Goal: Task Accomplishment & Management: Complete application form

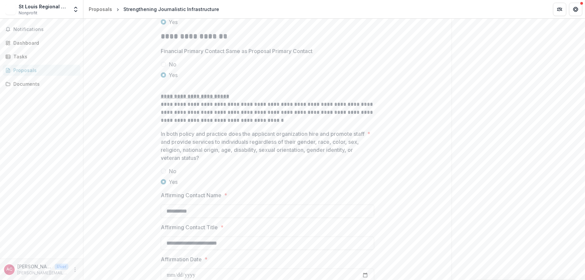
scroll to position [1116, 0]
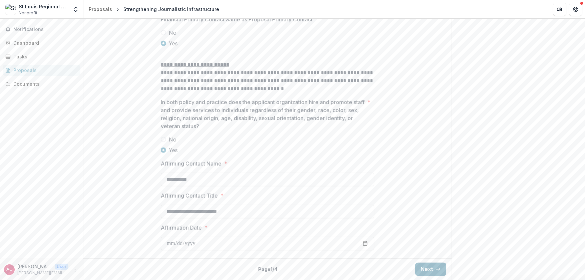
click at [435, 266] on button "Next" at bounding box center [430, 269] width 31 height 13
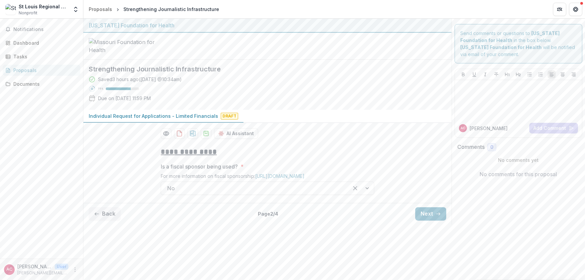
scroll to position [1, 0]
click at [416, 221] on button "Next" at bounding box center [430, 213] width 31 height 13
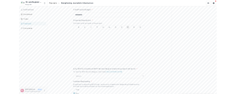
scroll to position [268, 0]
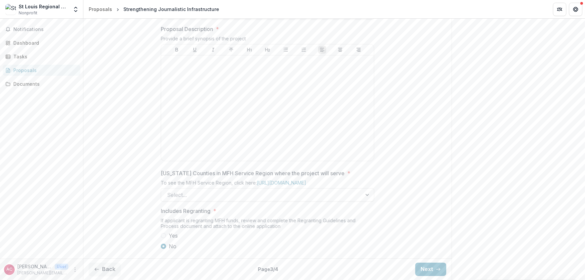
click at [544, 29] on div "Send comments or questions to [US_STATE] Foundation for Health in the box below…" at bounding box center [518, 16] width 133 height 527
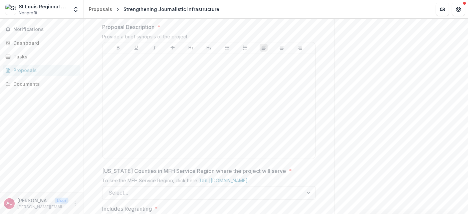
click at [409, 36] on div "Send comments or questions to [US_STATE] Foundation for Health in the box below…" at bounding box center [400, 14] width 133 height 527
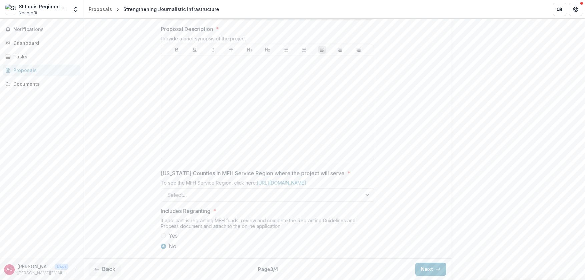
scroll to position [267, 0]
click at [130, 117] on div "**********" at bounding box center [267, 66] width 368 height 380
click at [190, 117] on div at bounding box center [267, 108] width 207 height 100
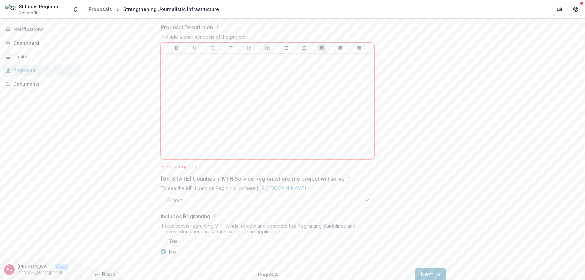
click at [136, 119] on div "**********" at bounding box center [267, 67] width 368 height 387
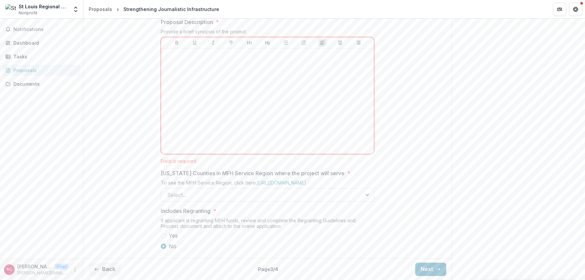
scroll to position [323, 0]
click at [232, 188] on div "Select..." at bounding box center [267, 194] width 213 height 13
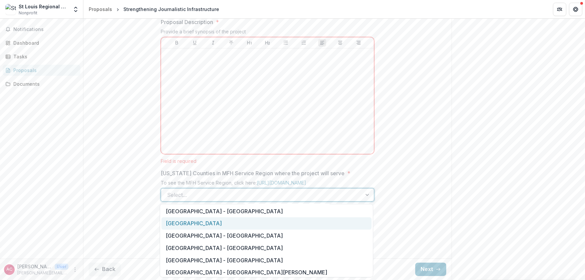
scroll to position [500, 0]
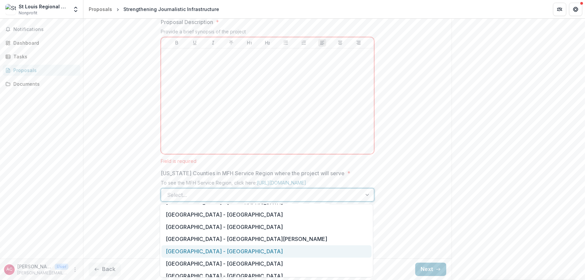
click at [266, 250] on div "[GEOGRAPHIC_DATA] - [GEOGRAPHIC_DATA]" at bounding box center [266, 251] width 210 height 12
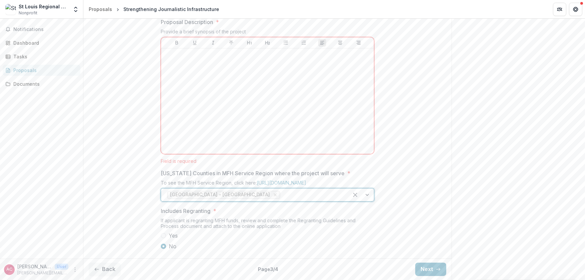
click at [237, 241] on div "Yes No" at bounding box center [267, 241] width 213 height 19
click at [424, 267] on button "Next" at bounding box center [430, 269] width 31 height 13
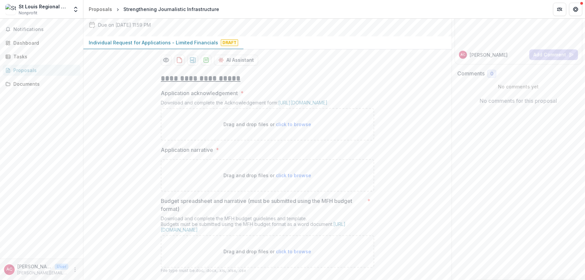
scroll to position [90, 0]
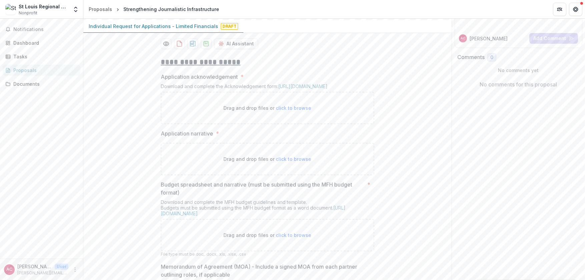
click at [291, 111] on span "click to browse" at bounding box center [293, 108] width 35 height 6
type input "**********"
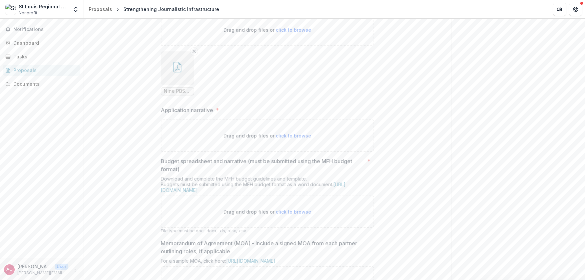
scroll to position [223, 0]
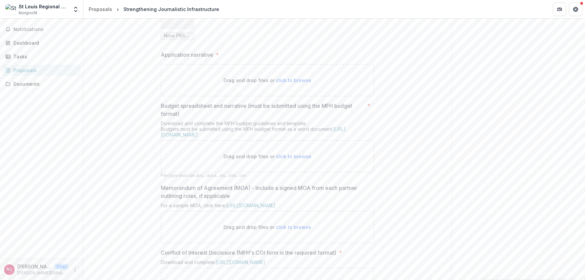
click at [168, 29] on button "button" at bounding box center [177, 12] width 33 height 33
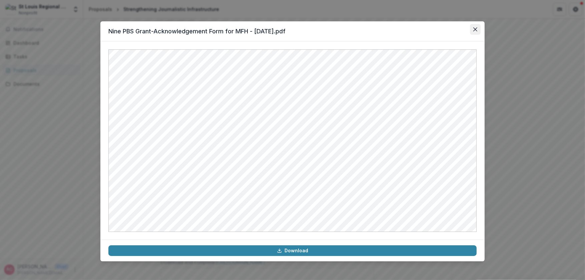
click at [476, 30] on icon "Close" at bounding box center [475, 29] width 4 height 4
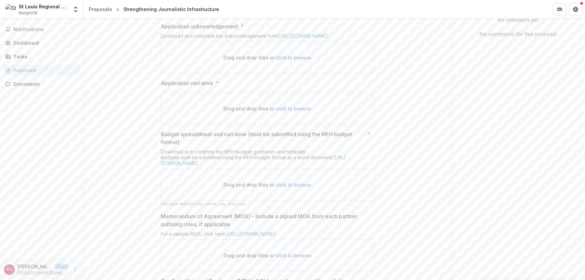
scroll to position [123, 0]
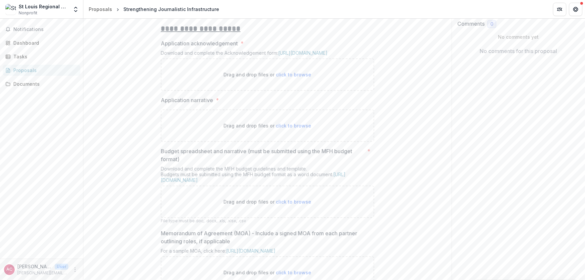
click at [300, 91] on div "Drag and drop files or click to browse" at bounding box center [267, 74] width 213 height 32
type input "**********"
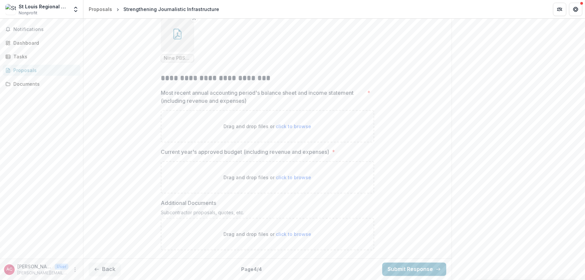
scroll to position [557, 0]
click at [300, 129] on span "click to browse" at bounding box center [293, 126] width 35 height 6
click at [298, 178] on span "click to browse" at bounding box center [293, 177] width 35 height 6
type input "**********"
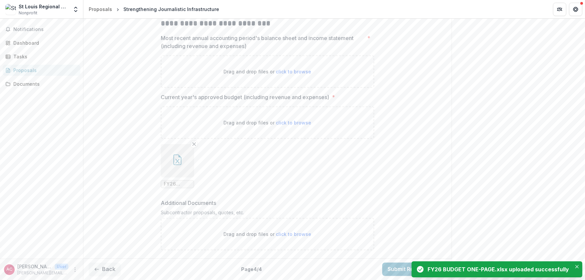
scroll to position [626, 0]
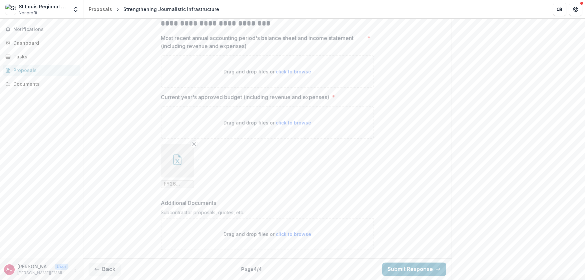
drag, startPoint x: 322, startPoint y: 183, endPoint x: 318, endPoint y: 183, distance: 4.0
click at [322, 183] on ul "FY26 BUDGET ONE-PAGE.xlsx" at bounding box center [267, 166] width 213 height 44
click at [274, 72] on p "Drag and drop files or click to browse" at bounding box center [268, 71] width 88 height 7
type input "**********"
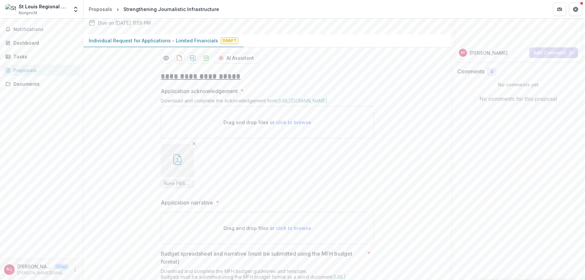
scroll to position [114, 0]
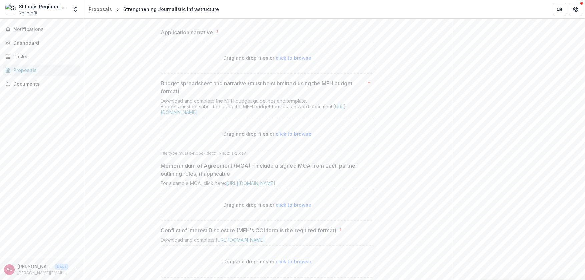
scroll to position [248, 0]
click at [516, 82] on div "Send comments or questions to [US_STATE] Foundation for Health in the box below…" at bounding box center [518, 211] width 133 height 881
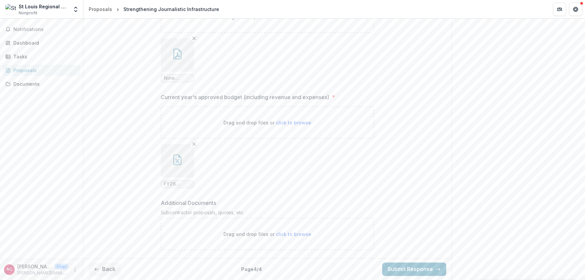
scroll to position [648, 0]
click at [108, 269] on button "Back" at bounding box center [105, 269] width 32 height 13
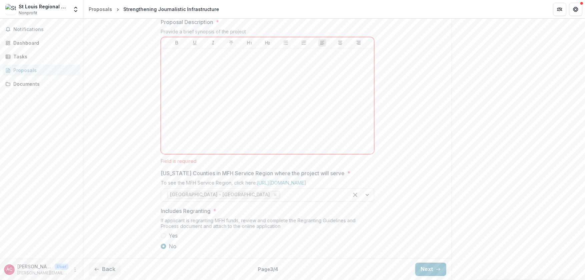
scroll to position [323, 0]
click at [251, 52] on p at bounding box center [267, 54] width 207 height 7
click at [127, 73] on div "**********" at bounding box center [267, 62] width 368 height 387
click at [456, 82] on div "Send comments or questions to [US_STATE] Foundation for Health in the box below…" at bounding box center [518, 13] width 133 height 534
click at [187, 61] on div at bounding box center [267, 101] width 207 height 100
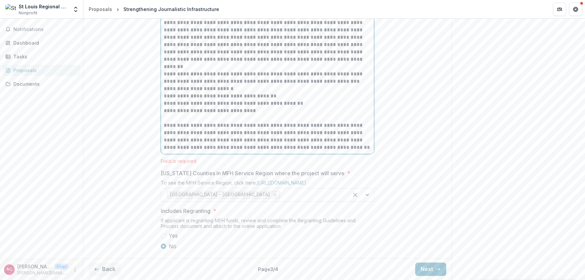
scroll to position [399, 0]
click at [434, 265] on button "Next" at bounding box center [430, 269] width 31 height 13
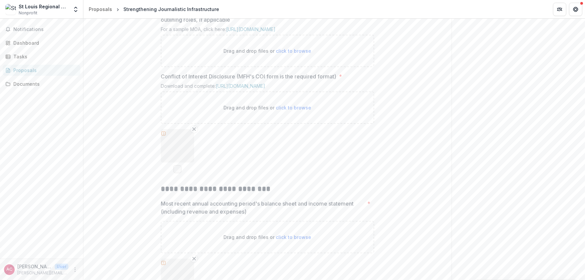
scroll to position [392, 0]
